Goal: Answer question/provide support: Answer question/provide support

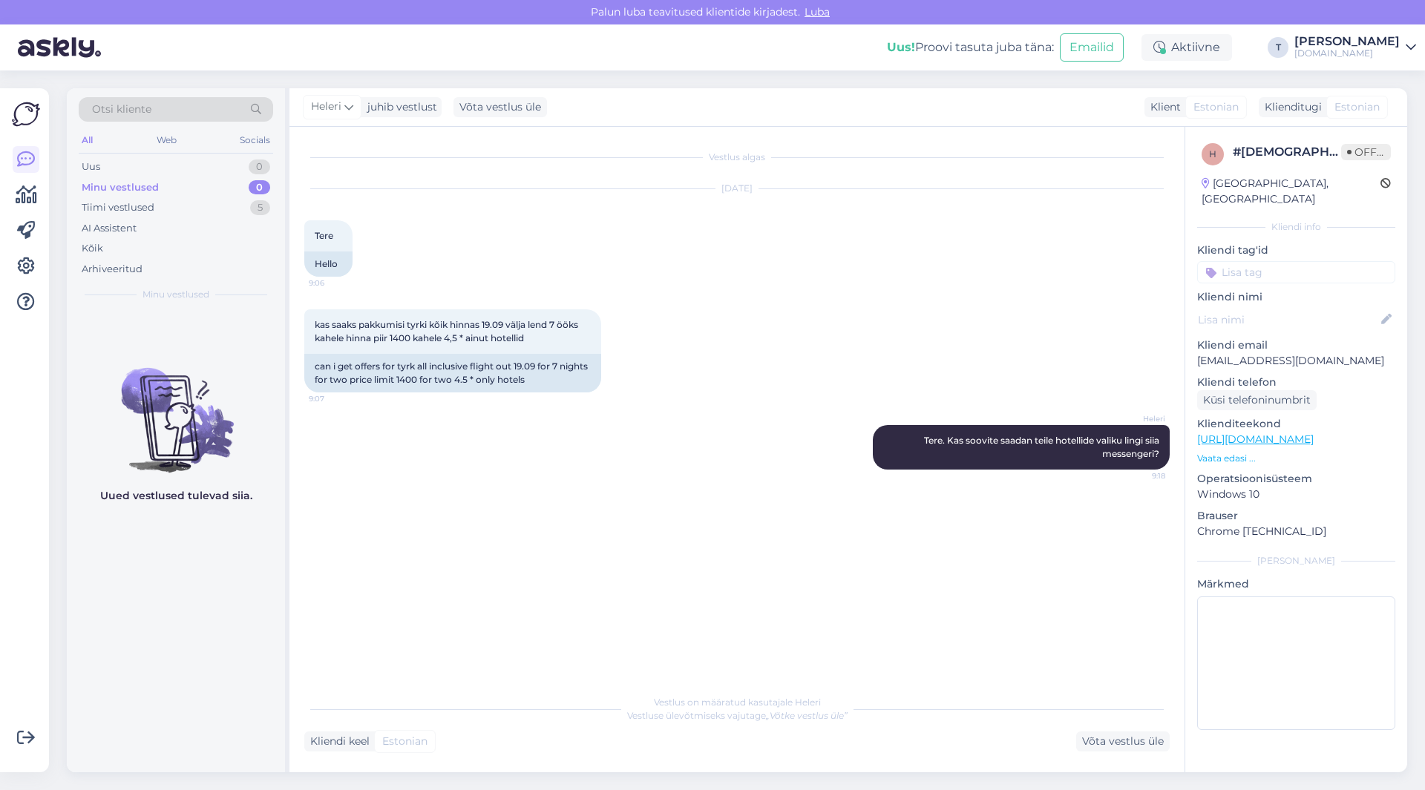
click at [187, 179] on div "Minu vestlused 0" at bounding box center [176, 187] width 194 height 21
click at [189, 164] on div "Uus 0" at bounding box center [176, 167] width 194 height 21
click at [189, 187] on div "Minu vestlused 0" at bounding box center [176, 187] width 194 height 21
click at [157, 163] on div "Uus 1" at bounding box center [176, 167] width 194 height 21
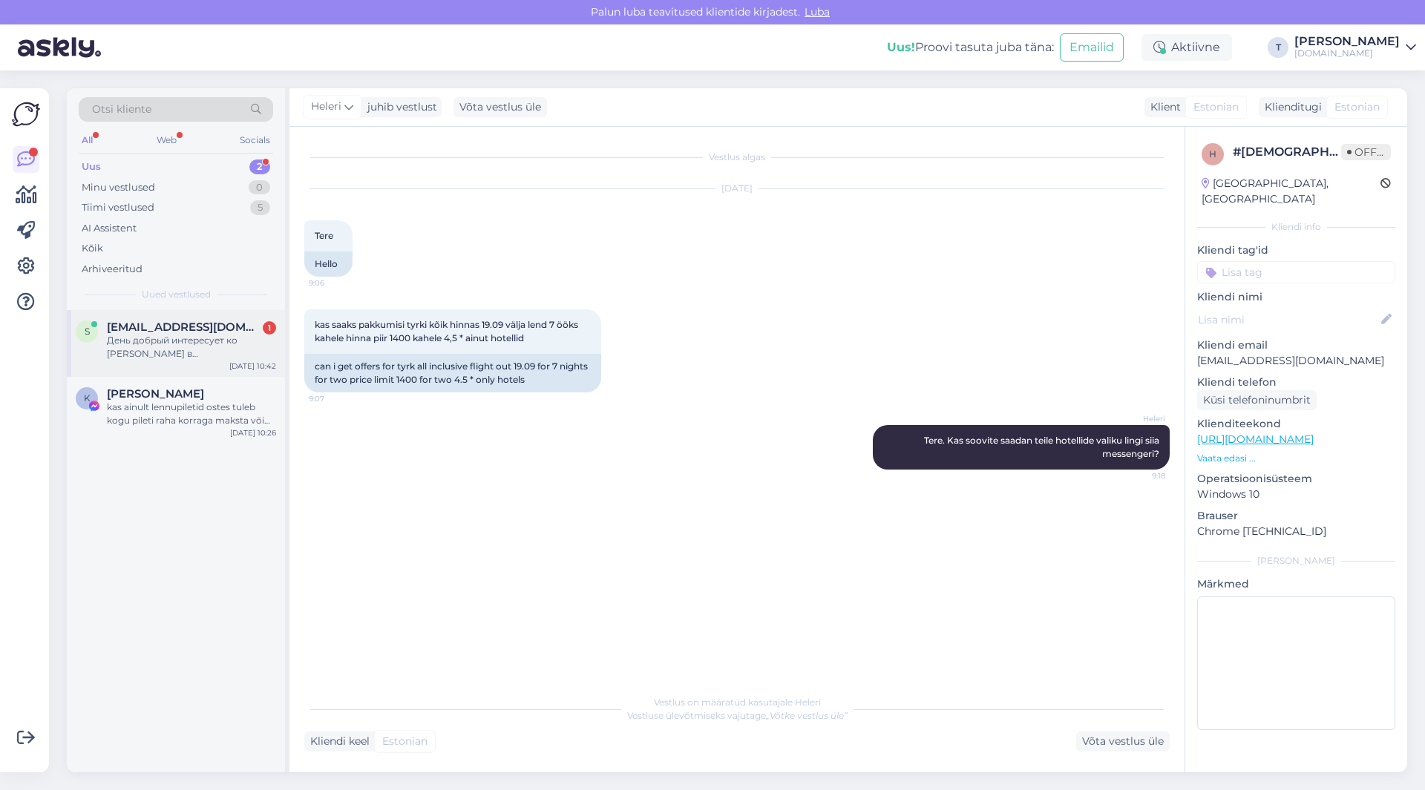
click at [147, 342] on div "День добрый интересует ко [PERSON_NAME] в [GEOGRAPHIC_DATA],ориентировочно +- […" at bounding box center [191, 347] width 169 height 27
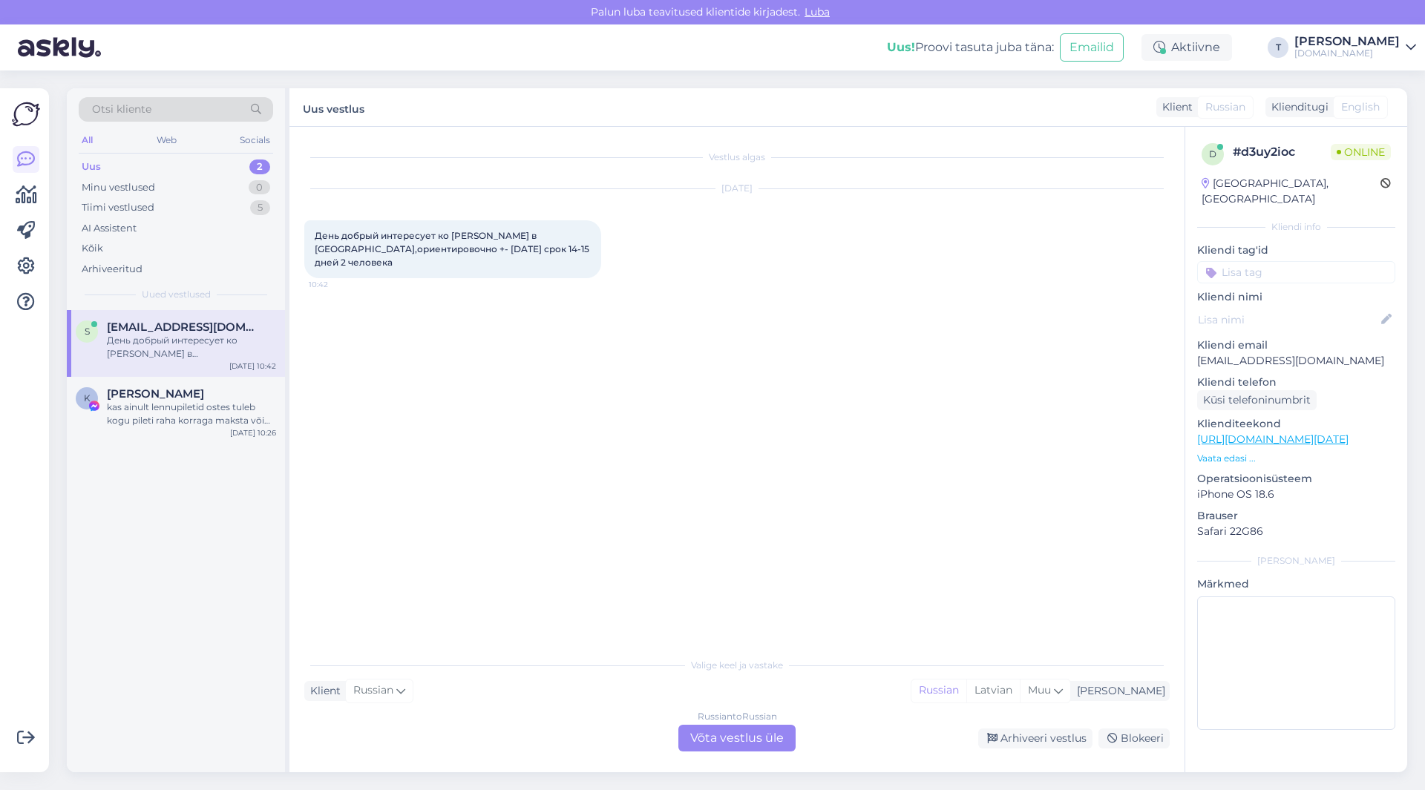
click at [1241, 452] on p "Vaata edasi ..." at bounding box center [1296, 458] width 198 height 13
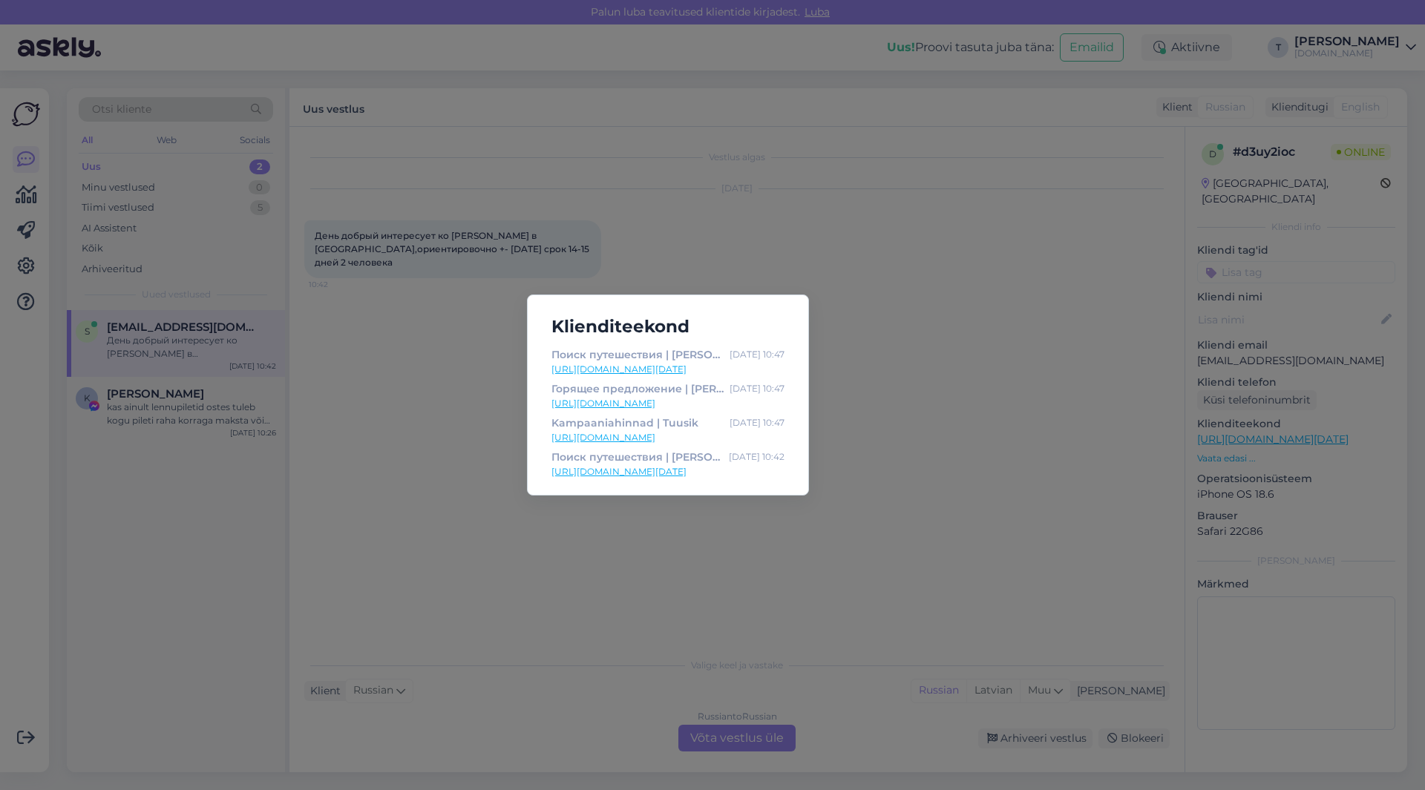
click at [934, 404] on div "Klienditeekond Поиск путешествия | Tuusik [DATE] 10:47 [URL][DOMAIN_NAME][DATE]…" at bounding box center [712, 395] width 1425 height 790
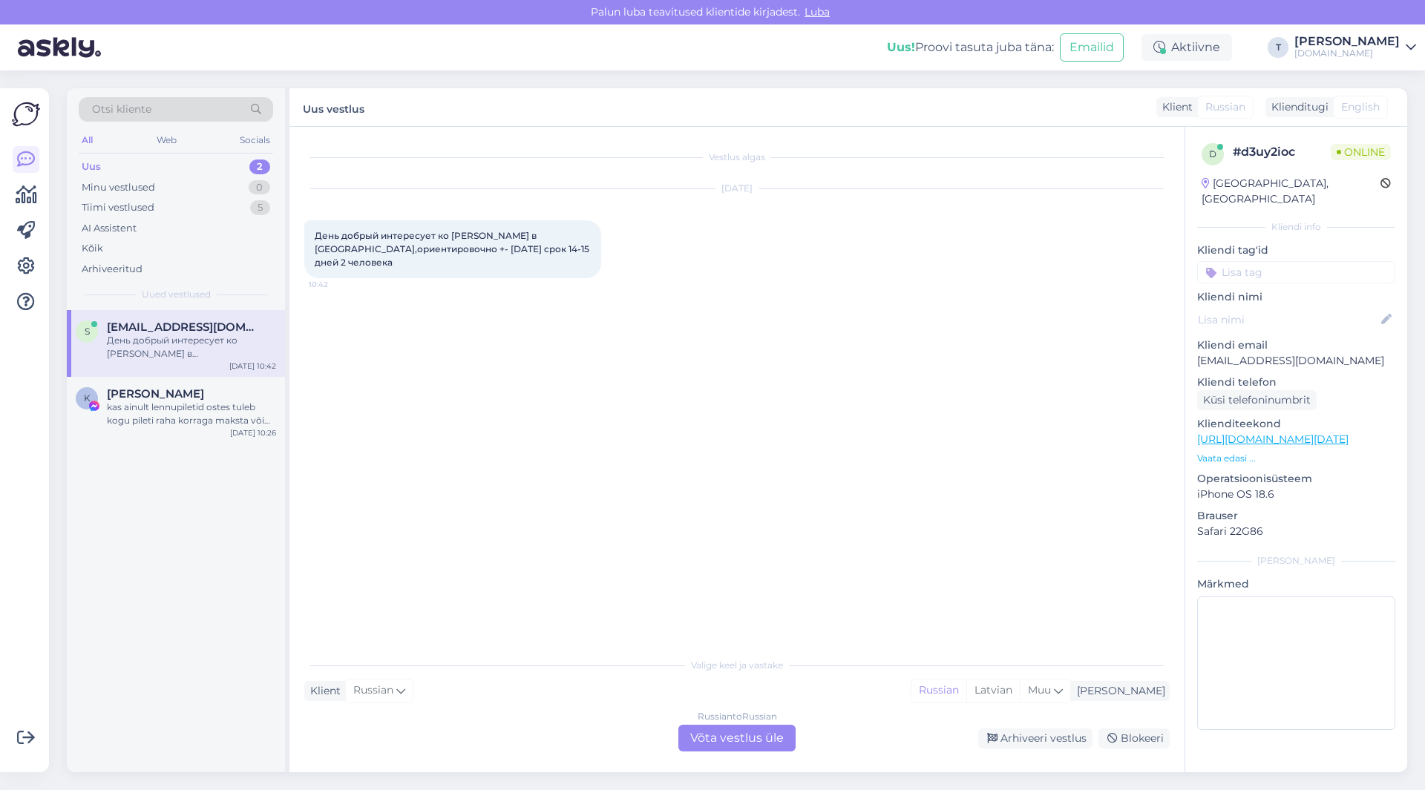
click at [762, 735] on div "Russian to Russian Võta vestlus üle" at bounding box center [736, 738] width 117 height 27
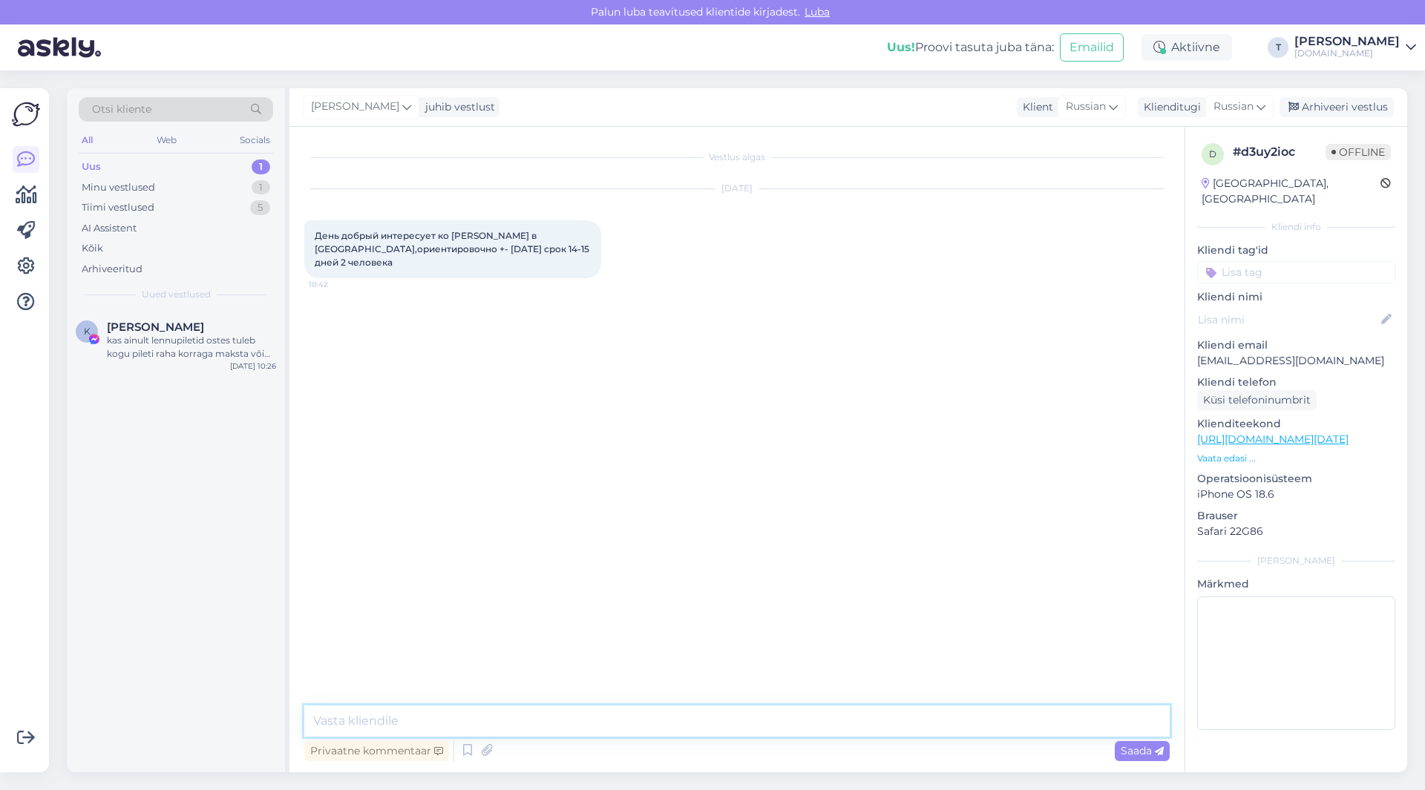
click at [415, 717] on textarea at bounding box center [736, 721] width 865 height 31
type textarea "Добрый день на почту пришлю"
click at [1305, 353] on p "[EMAIL_ADDRESS][DOMAIN_NAME]" at bounding box center [1296, 361] width 198 height 16
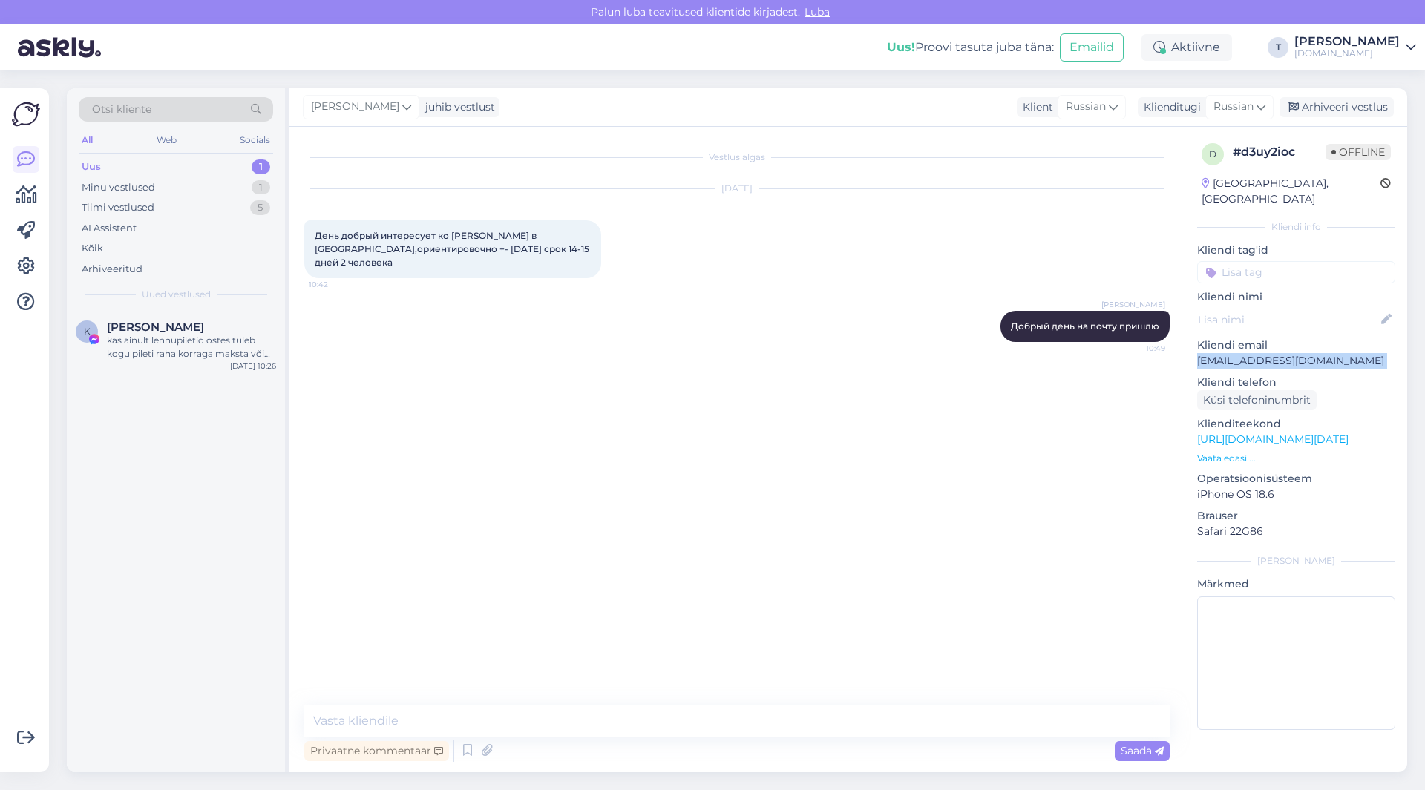
click at [1305, 353] on p "[EMAIL_ADDRESS][DOMAIN_NAME]" at bounding box center [1296, 361] width 198 height 16
copy p "[EMAIL_ADDRESS][DOMAIN_NAME]"
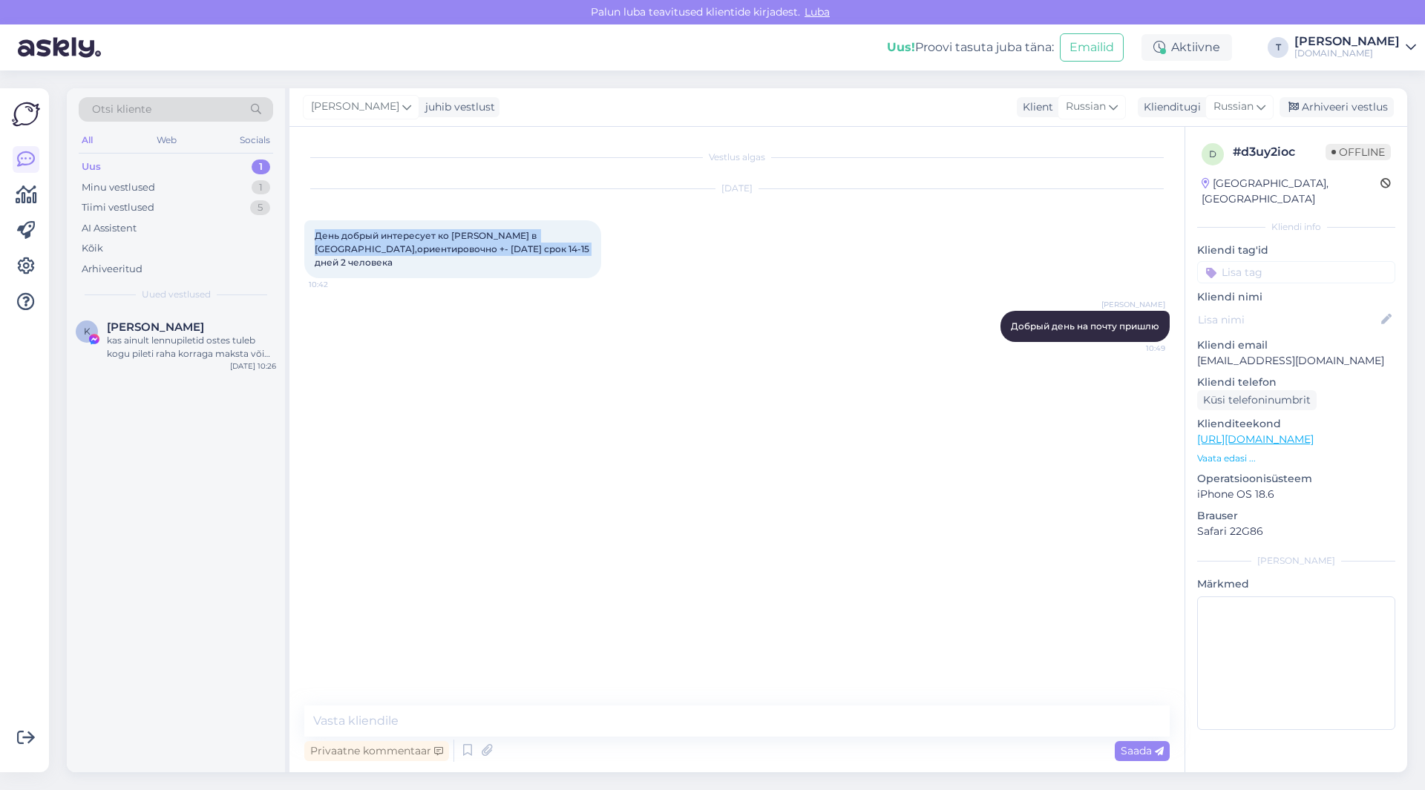
drag, startPoint x: 374, startPoint y: 263, endPoint x: 331, endPoint y: 241, distance: 48.1
click at [304, 232] on div "Vestlus algas [DATE] День добрый интересует ко [PERSON_NAME] в [GEOGRAPHIC_DATA…" at bounding box center [736, 450] width 895 height 646
copy span "День добрый интересует ко [PERSON_NAME] в [GEOGRAPHIC_DATA],ориентировочно +- […"
